Goal: Navigation & Orientation: Find specific page/section

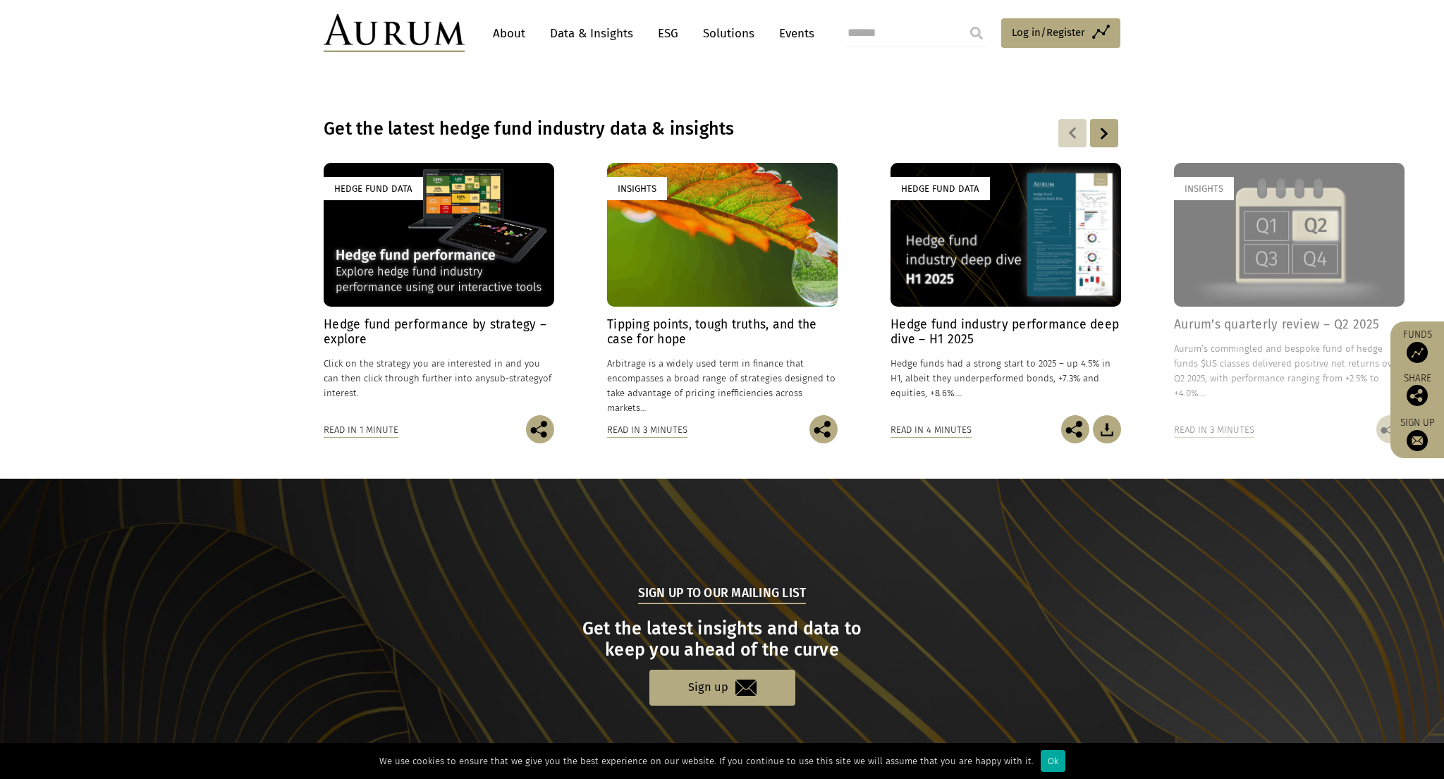
scroll to position [1199, 0]
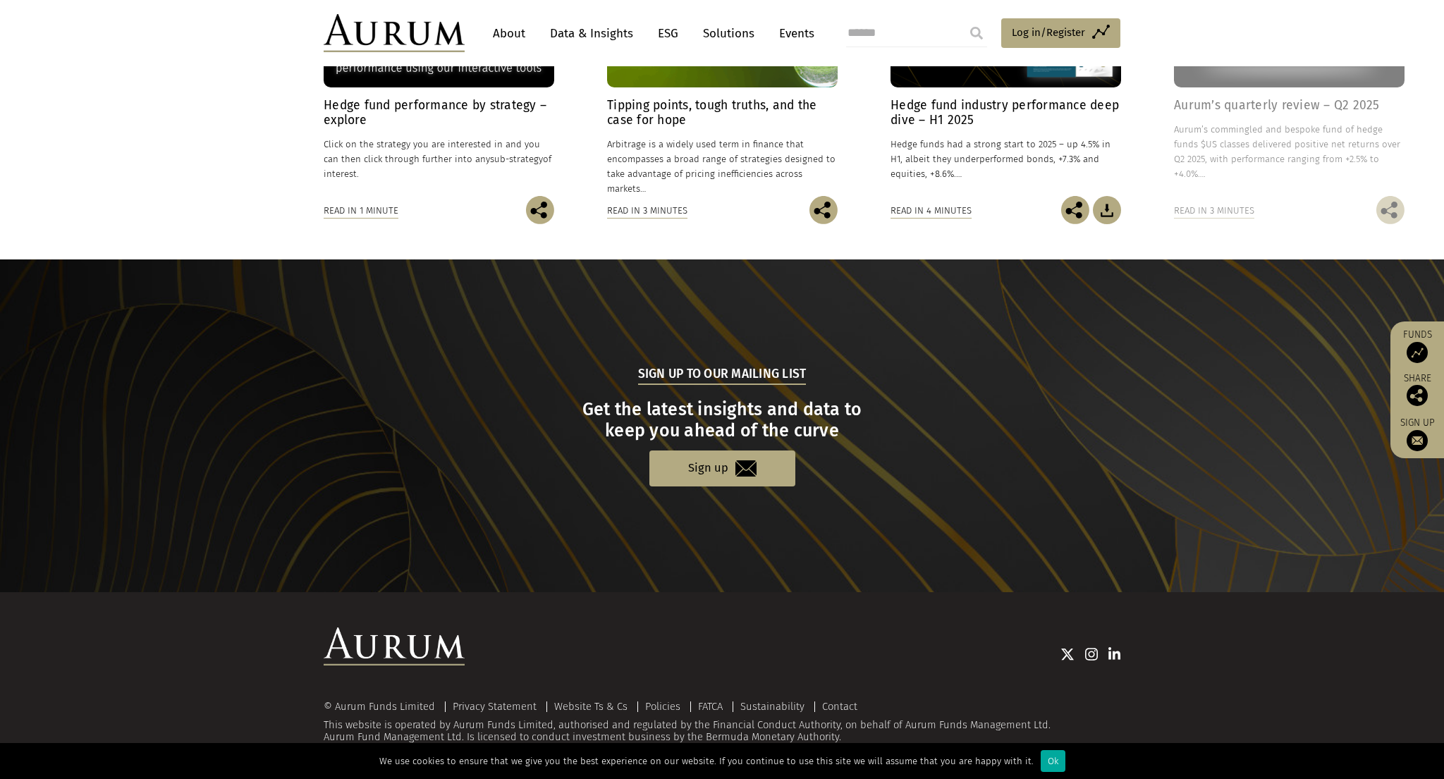
click at [577, 27] on link "Data & Insights" at bounding box center [591, 33] width 97 height 26
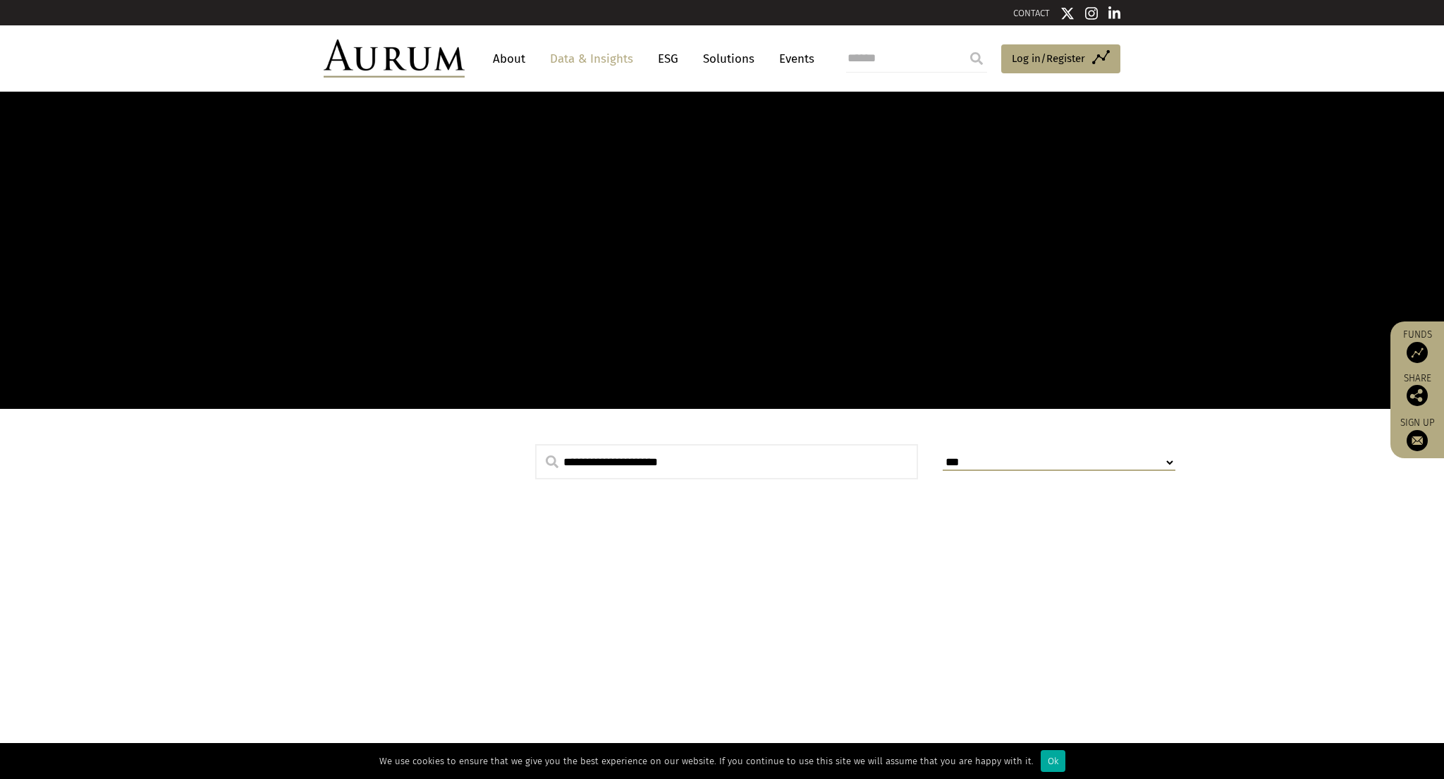
click at [518, 31] on header "About Data & Insights ESG Solutions Events Access Funds Log in/Register Sign ou…" at bounding box center [722, 58] width 1444 height 66
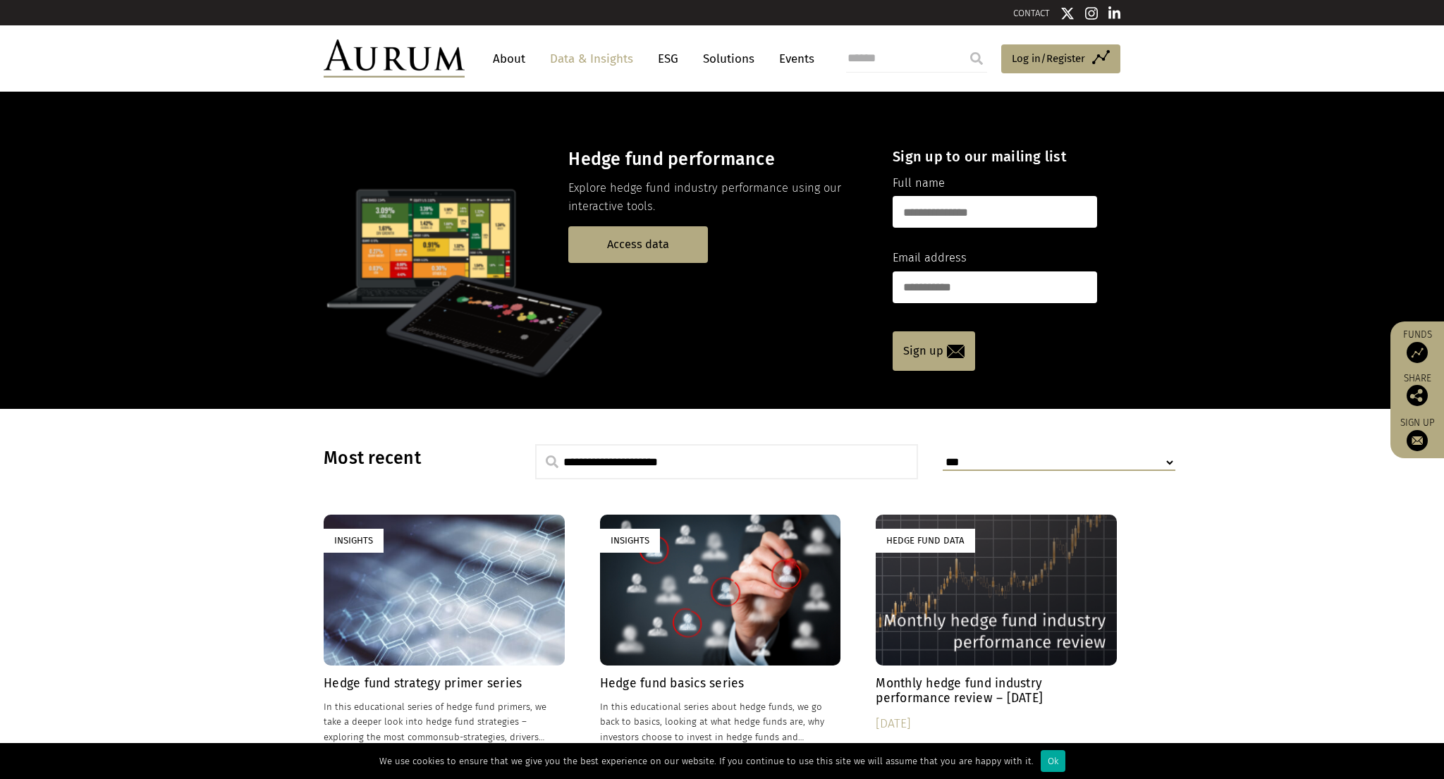
click at [509, 59] on link "About" at bounding box center [509, 59] width 47 height 26
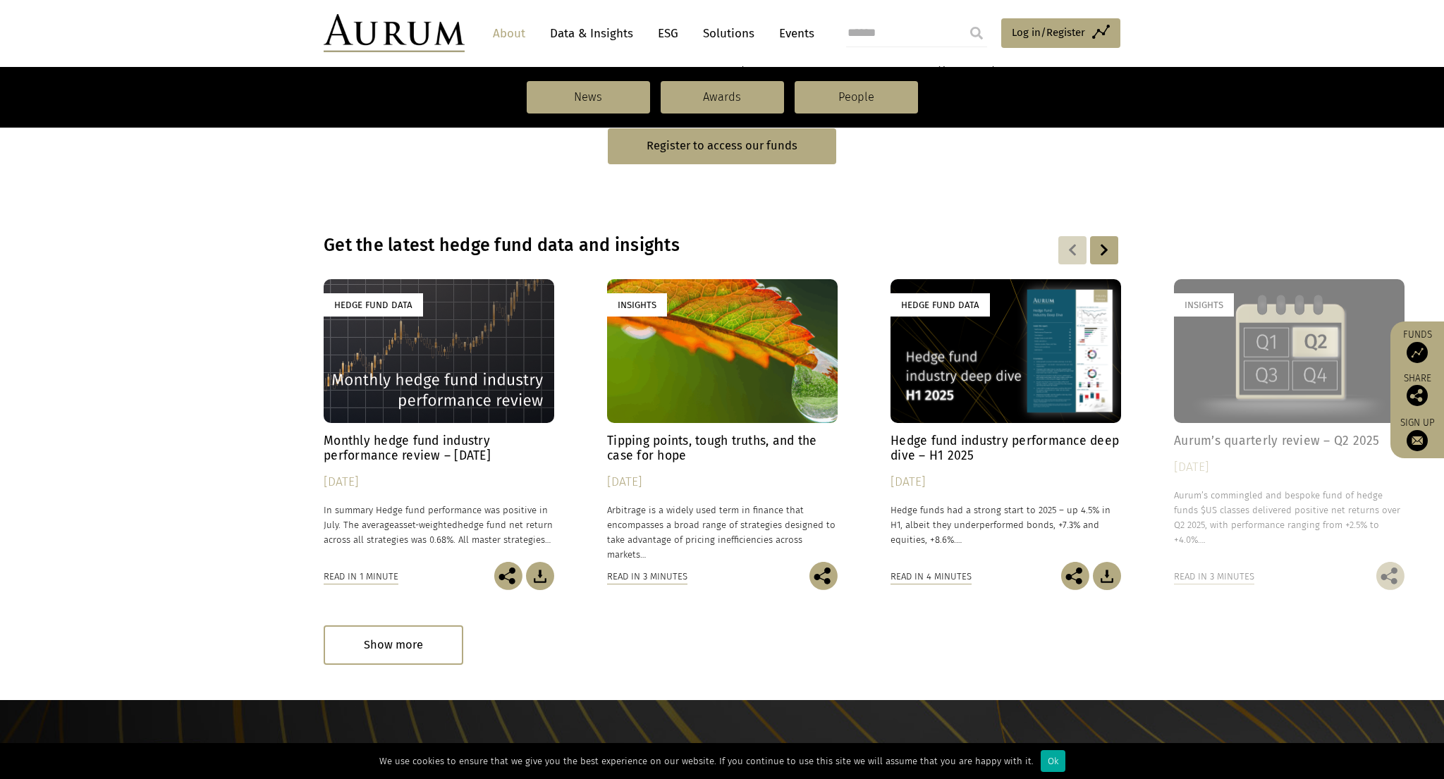
scroll to position [946, 0]
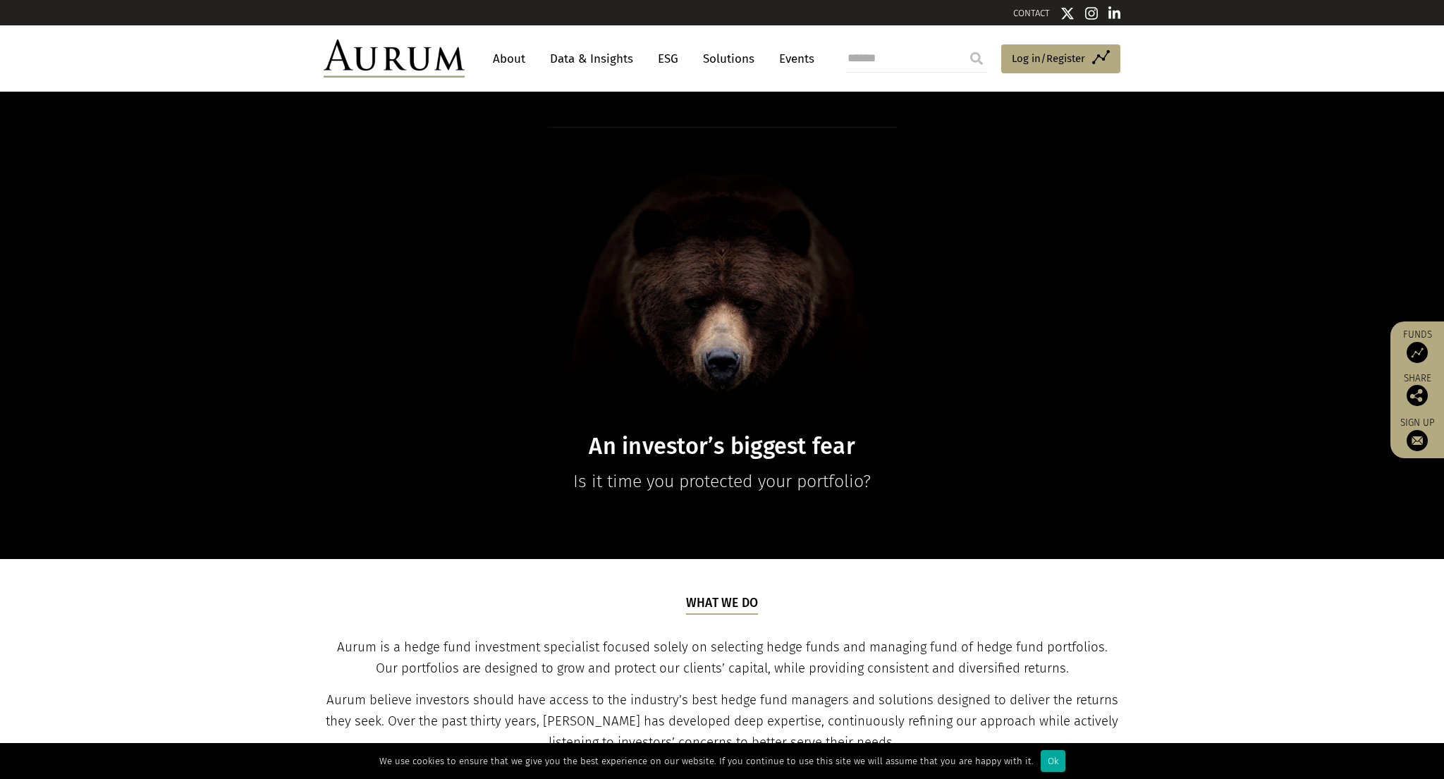
click at [504, 57] on link "About" at bounding box center [509, 59] width 47 height 26
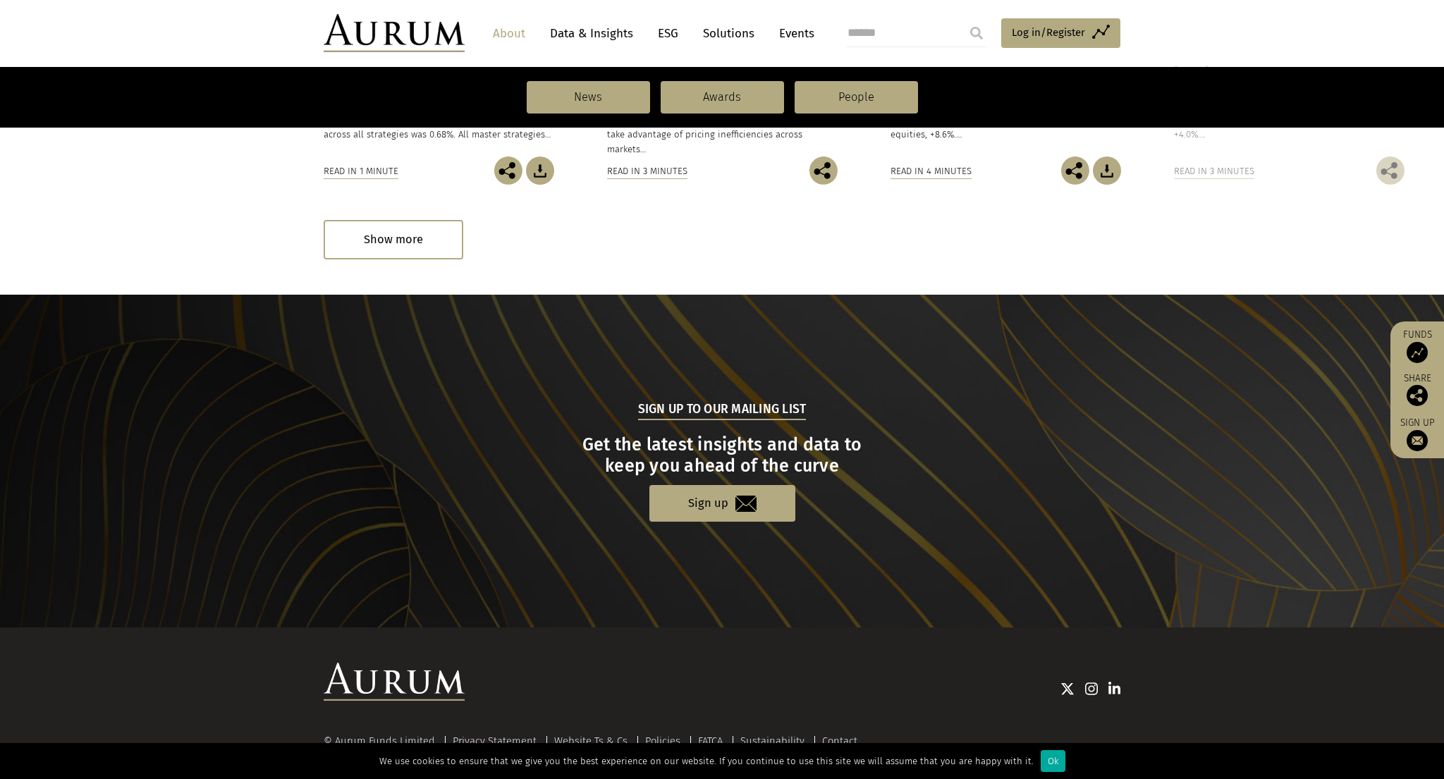
scroll to position [1325, 0]
